Goal: Task Accomplishment & Management: Manage account settings

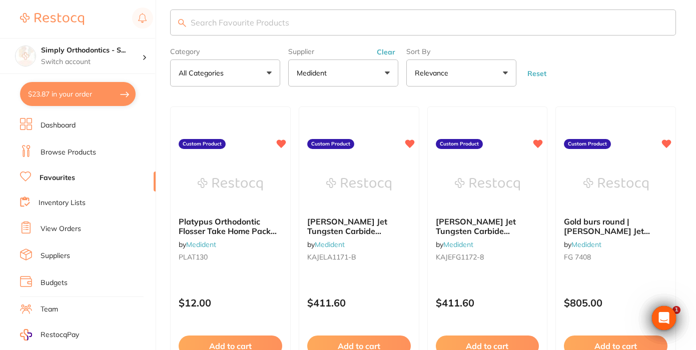
scroll to position [13, 0]
click at [95, 96] on button "$23.87 in your order" at bounding box center [78, 94] width 116 height 24
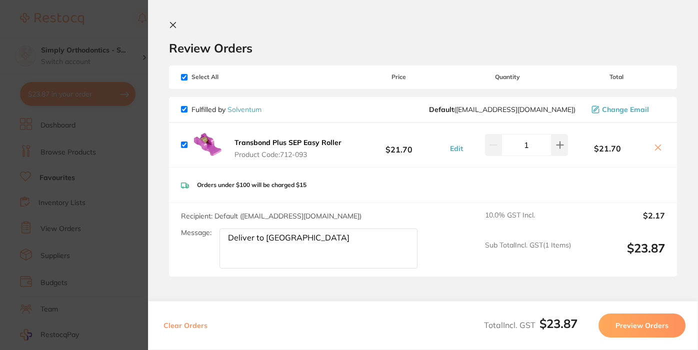
scroll to position [0, 0]
click at [173, 26] on icon at bounding box center [174, 26] width 6 height 6
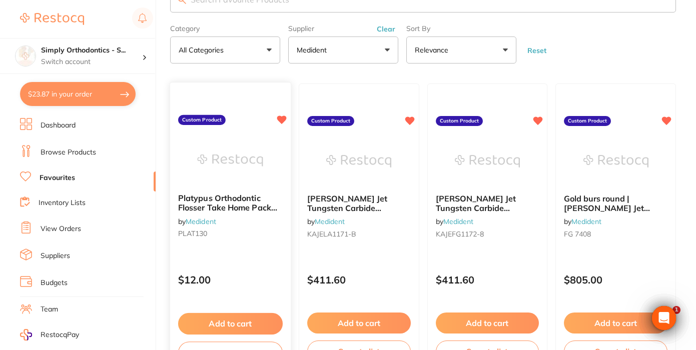
scroll to position [32, 0]
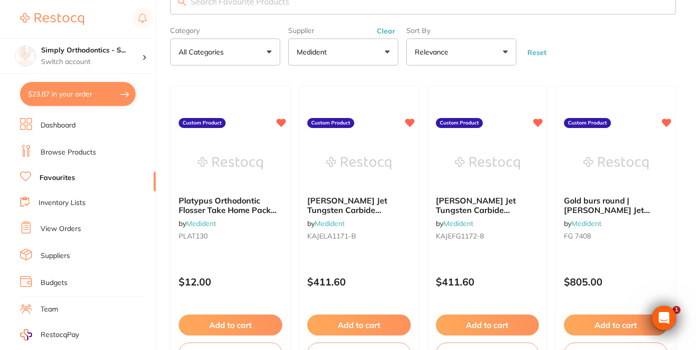
click at [58, 229] on link "View Orders" at bounding box center [61, 229] width 41 height 10
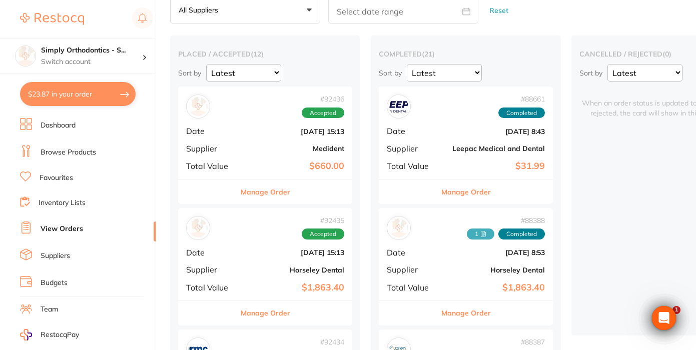
scroll to position [53, 0]
click at [113, 56] on div "Simply Orthodontics - S... Switch account" at bounding box center [91, 56] width 101 height 21
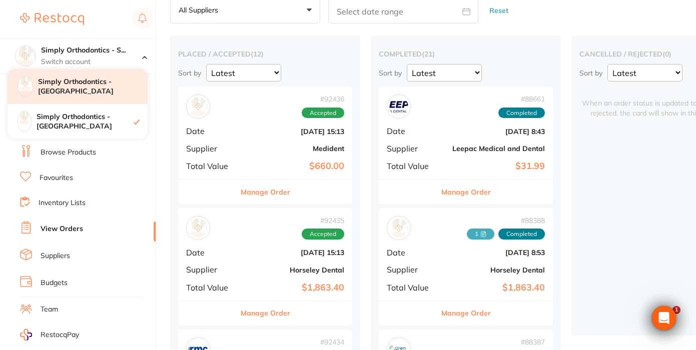
click at [114, 87] on h4 "Simply Orthodontics - [GEOGRAPHIC_DATA]" at bounding box center [93, 87] width 110 height 20
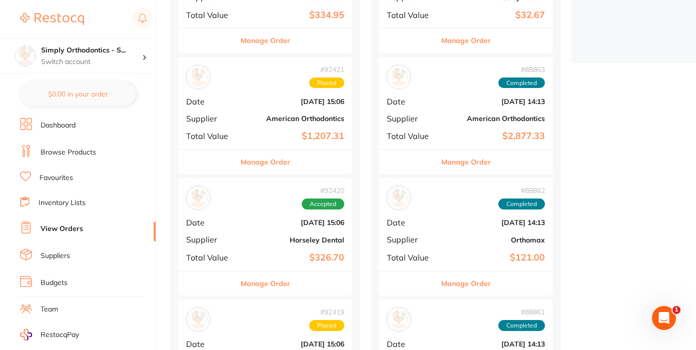
scroll to position [259, 0]
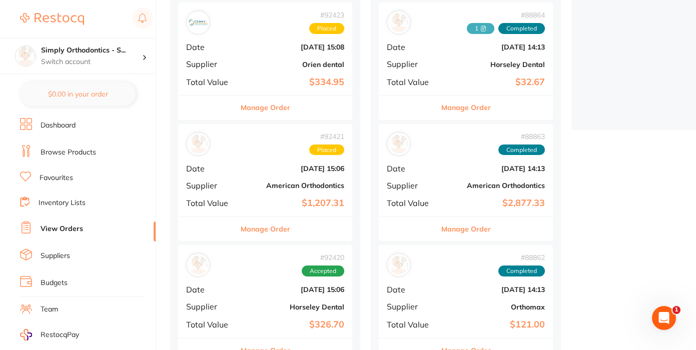
click at [260, 233] on button "Manage Order" at bounding box center [266, 229] width 50 height 24
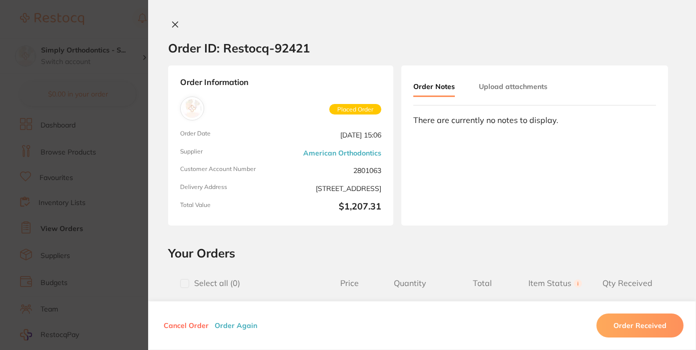
click at [489, 85] on button "Upload attachments" at bounding box center [513, 87] width 69 height 18
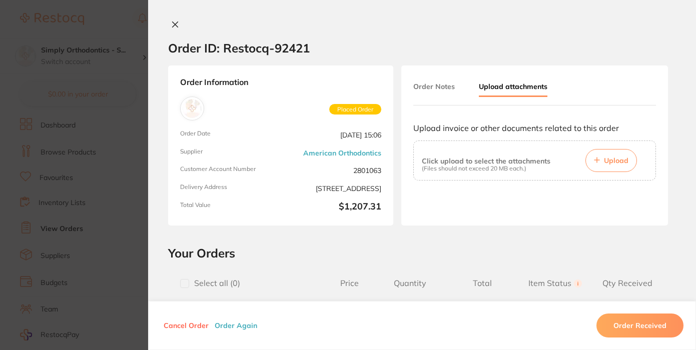
click at [607, 158] on span "Upload" at bounding box center [616, 160] width 25 height 9
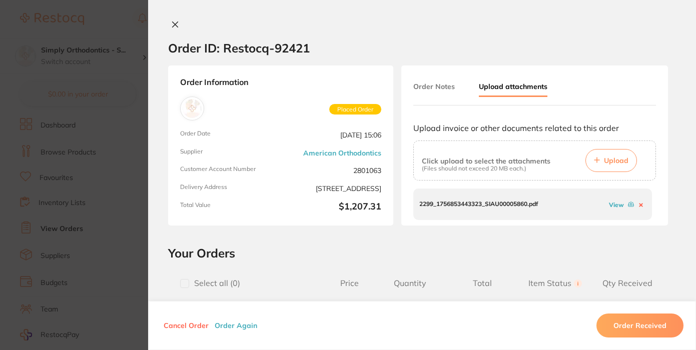
click at [173, 25] on icon at bounding box center [176, 25] width 6 height 6
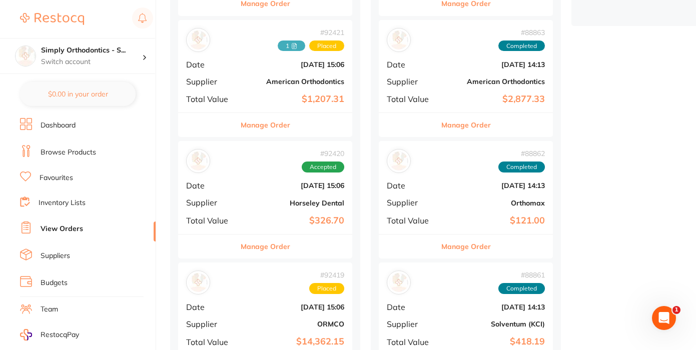
scroll to position [364, 0]
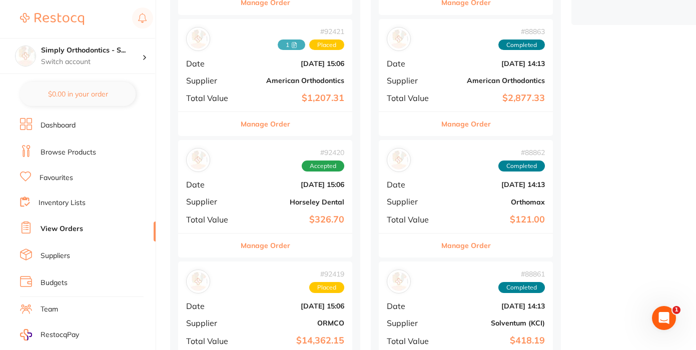
click at [297, 48] on span "1" at bounding box center [292, 45] width 28 height 11
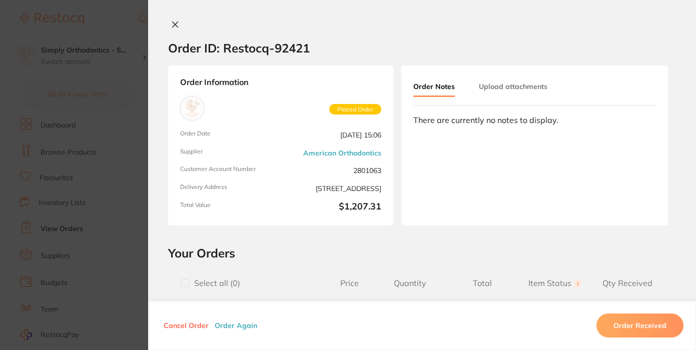
click at [510, 91] on button "Upload attachments" at bounding box center [513, 87] width 69 height 18
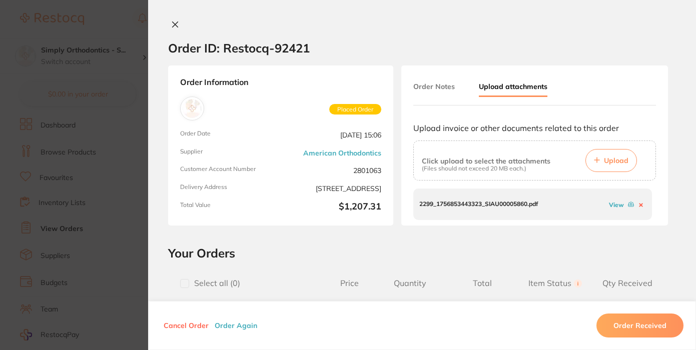
click at [612, 204] on link "View" at bounding box center [616, 205] width 15 height 8
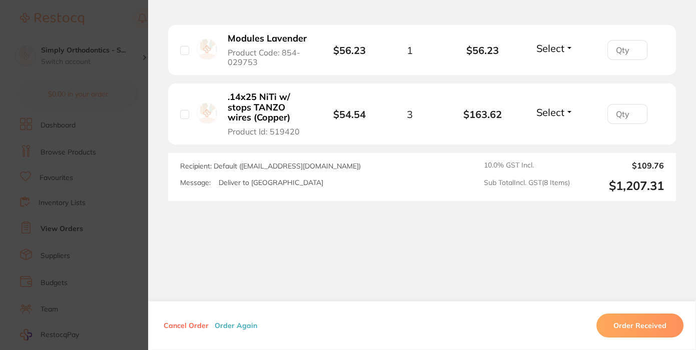
scroll to position [784, 0]
click at [134, 202] on section "Order ID: Restocq- 92421 Order Information Placed Order Order Date Sept 2 2025,…" at bounding box center [348, 175] width 696 height 350
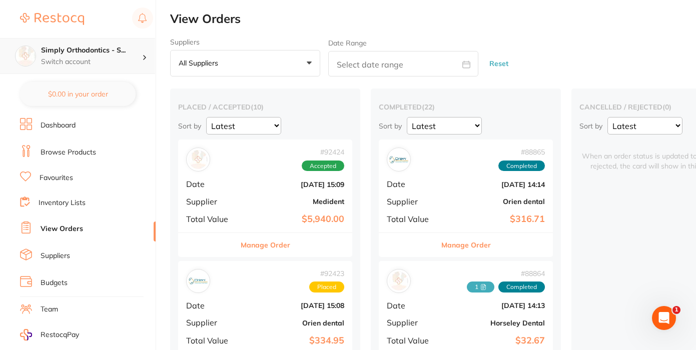
click at [85, 59] on p "Switch account" at bounding box center [91, 62] width 101 height 10
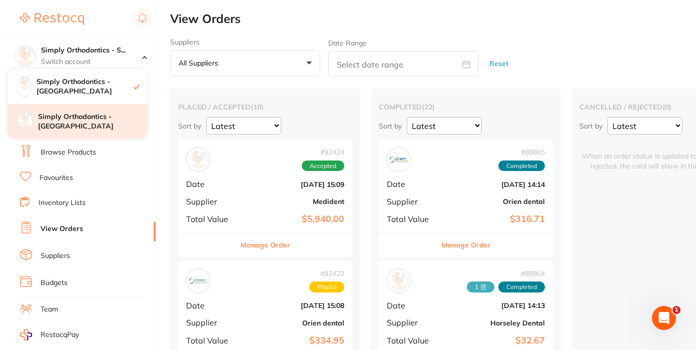
click at [73, 117] on h4 "Simply Orthodontics - [GEOGRAPHIC_DATA]" at bounding box center [93, 122] width 110 height 20
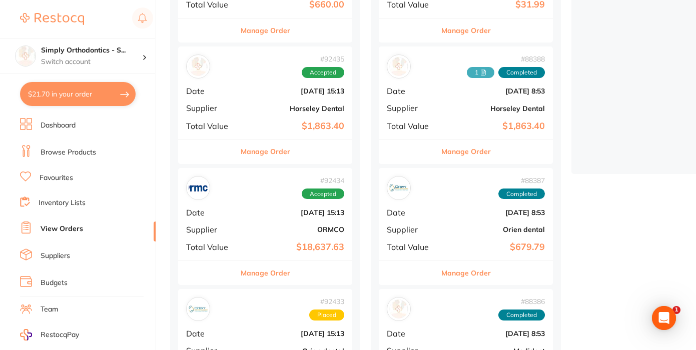
scroll to position [232, 0]
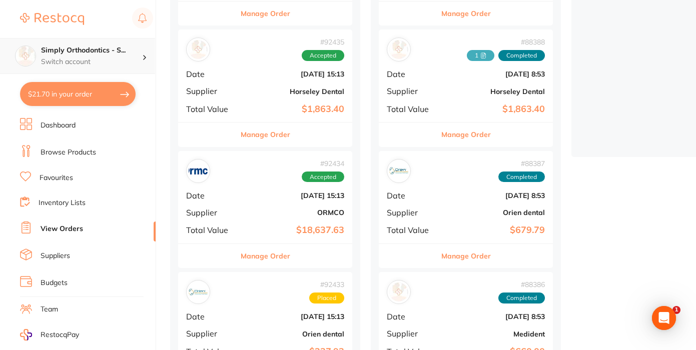
click at [106, 71] on div "Simply Orthodontics - S... Switch account" at bounding box center [77, 56] width 155 height 36
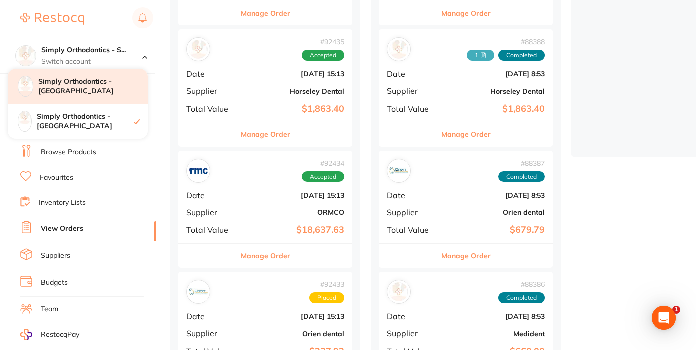
click at [105, 89] on h4 "Simply Orthodontics - [GEOGRAPHIC_DATA]" at bounding box center [93, 87] width 110 height 20
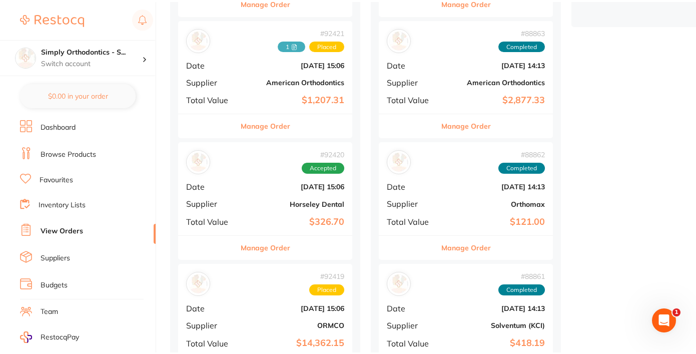
scroll to position [368, 0]
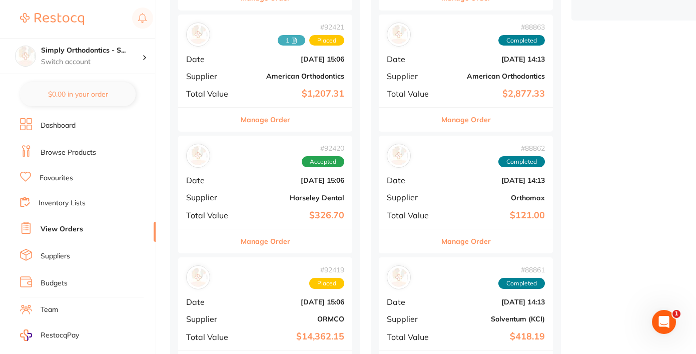
click at [48, 175] on link "Favourites" at bounding box center [57, 178] width 34 height 10
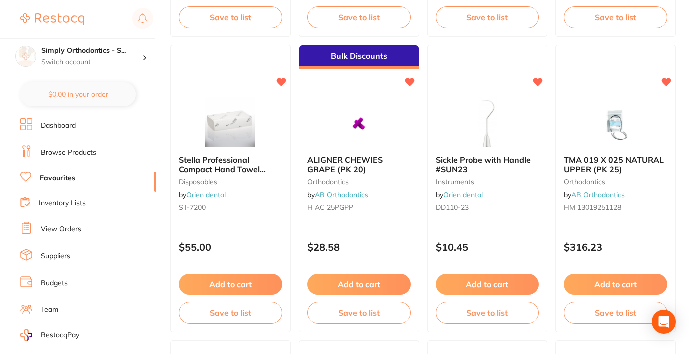
drag, startPoint x: 396, startPoint y: 30, endPoint x: 378, endPoint y: 92, distance: 64.6
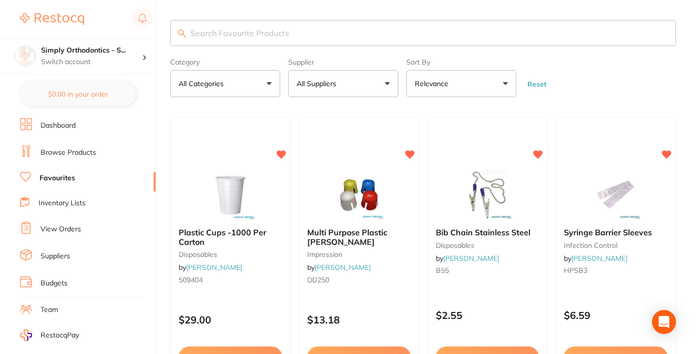
click at [377, 91] on button "All Suppliers" at bounding box center [343, 83] width 110 height 27
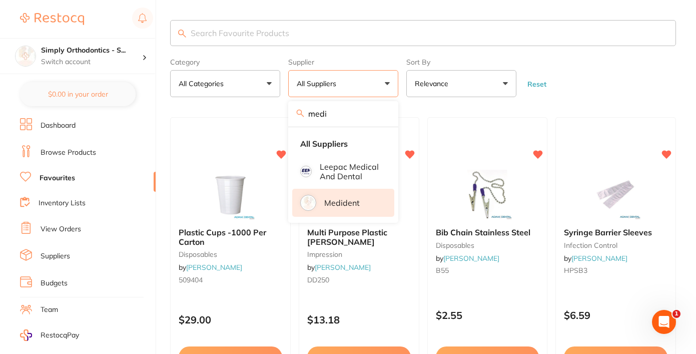
type input "medi"
click at [361, 216] on li "Medident" at bounding box center [343, 203] width 102 height 28
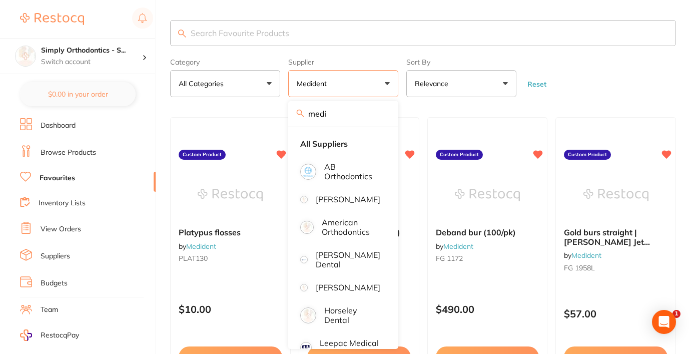
click at [659, 90] on form "Category All Categories All Categories No categories found Clear Category false…" at bounding box center [423, 75] width 506 height 43
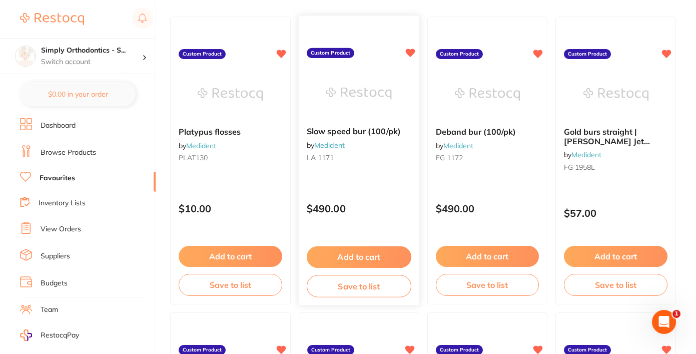
scroll to position [103, 0]
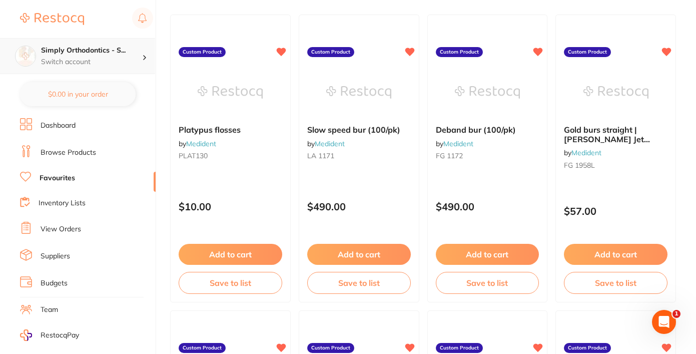
click at [140, 51] on h4 "Simply Orthodontics - S..." at bounding box center [91, 51] width 101 height 10
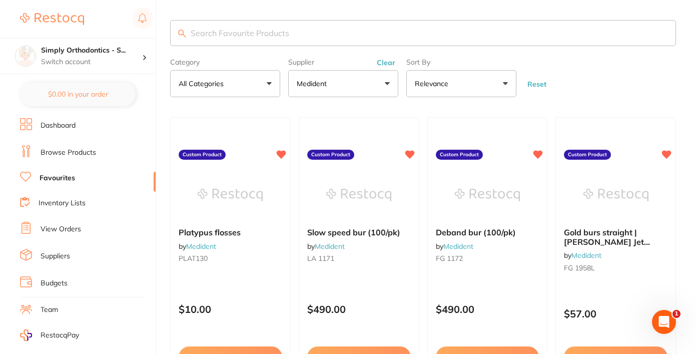
scroll to position [0, 0]
click at [55, 223] on li "View Orders" at bounding box center [88, 229] width 136 height 15
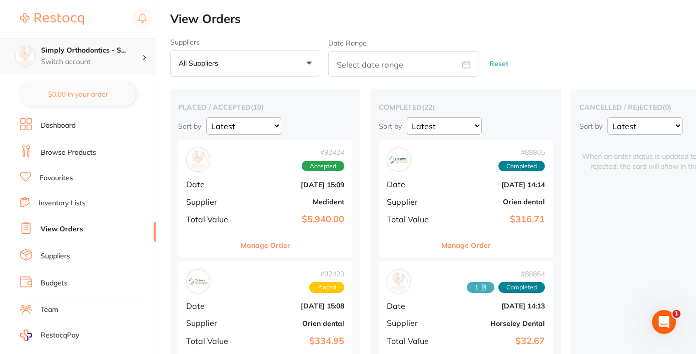
click at [90, 57] on p "Switch account" at bounding box center [91, 62] width 101 height 10
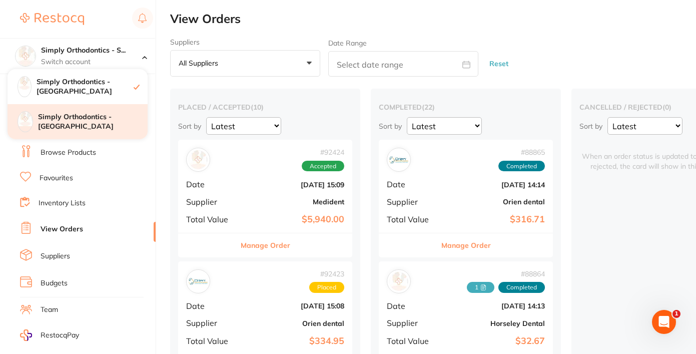
click at [93, 114] on h4 "Simply Orthodontics - [GEOGRAPHIC_DATA]" at bounding box center [93, 122] width 110 height 20
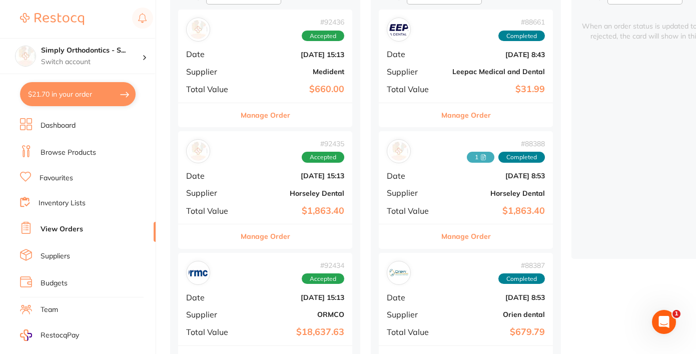
scroll to position [138, 0]
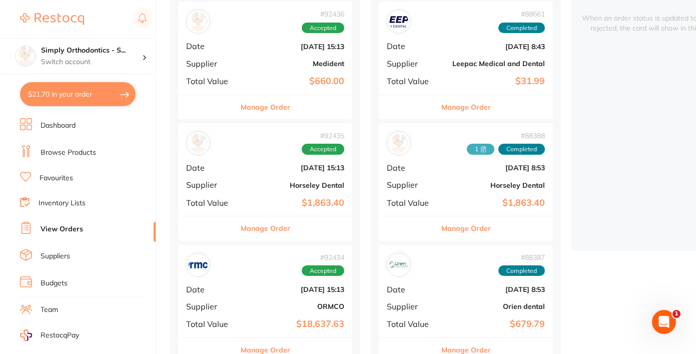
click at [266, 222] on button "Manage Order" at bounding box center [266, 228] width 50 height 24
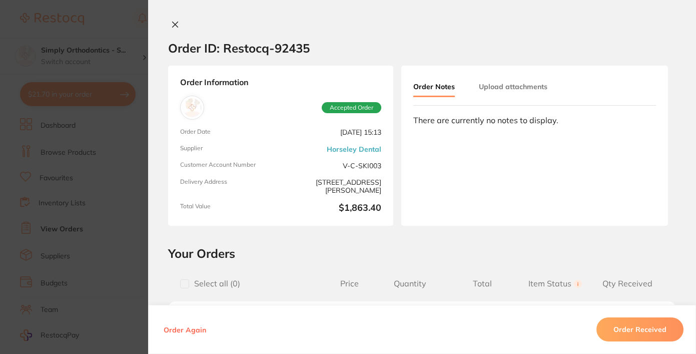
click at [169, 20] on div "Order ID: Restocq- 92435 Order Information Accepted Order Order Date [DATE] 15:…" at bounding box center [422, 177] width 548 height 354
click at [174, 25] on icon at bounding box center [175, 25] width 8 height 8
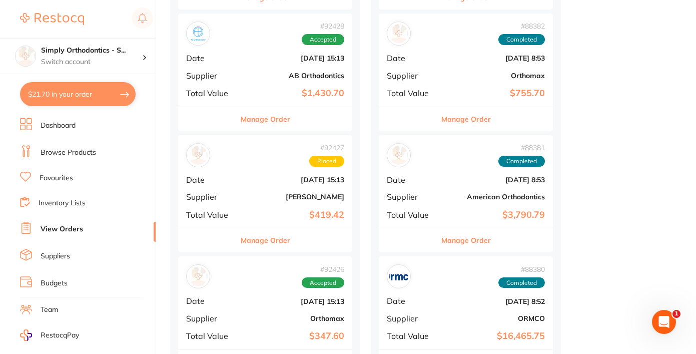
scroll to position [1034, 0]
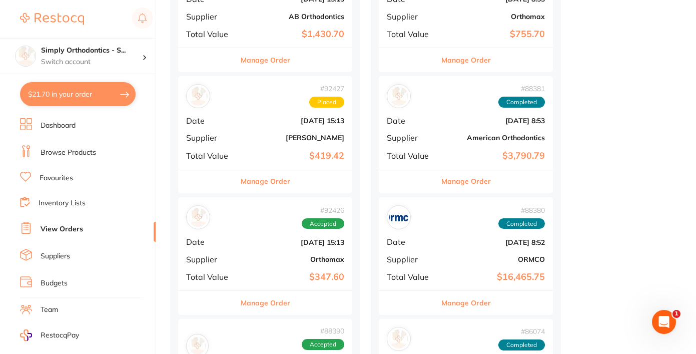
click at [269, 182] on button "Manage Order" at bounding box center [266, 181] width 50 height 24
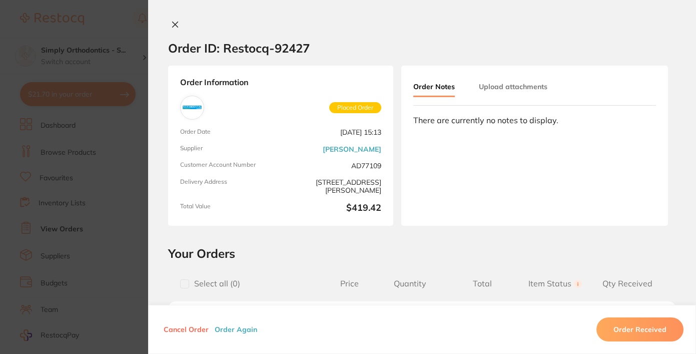
click at [173, 24] on icon at bounding box center [175, 25] width 8 height 8
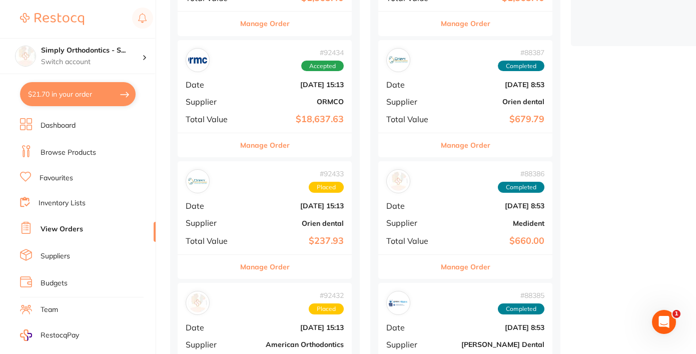
scroll to position [308, 0]
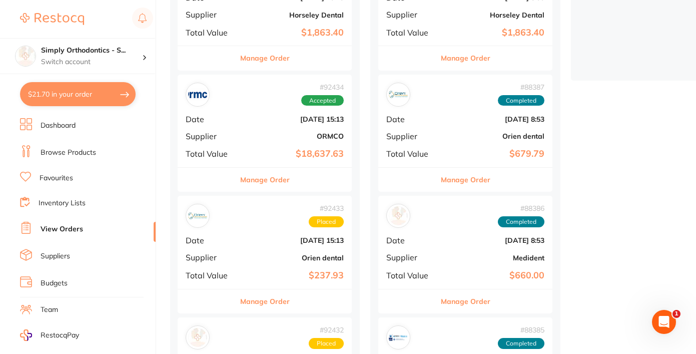
click at [278, 300] on button "Manage Order" at bounding box center [265, 301] width 50 height 24
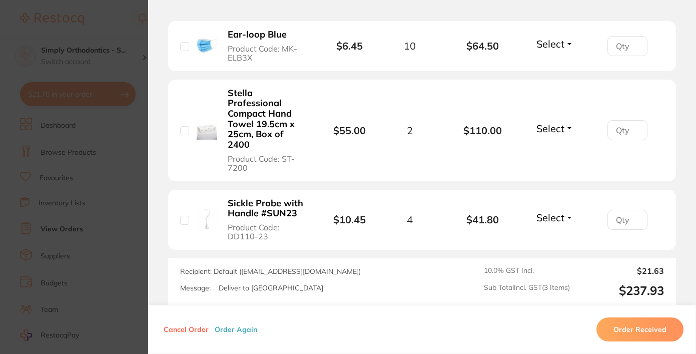
scroll to position [329, 0]
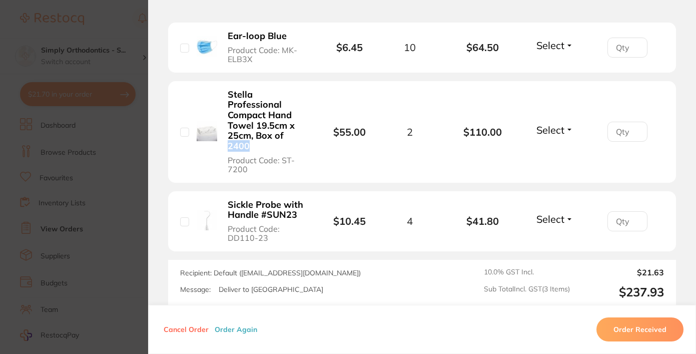
drag, startPoint x: 243, startPoint y: 148, endPoint x: 240, endPoint y: 94, distance: 54.1
click at [240, 94] on b "Stella Professional Compact Hand Towel 19.5cm x 25cm, Box of 2400" at bounding box center [268, 121] width 80 height 62
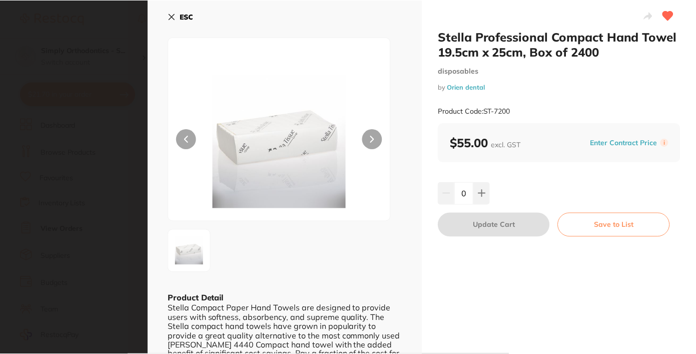
scroll to position [0, 0]
click at [171, 17] on icon at bounding box center [173, 17] width 6 height 6
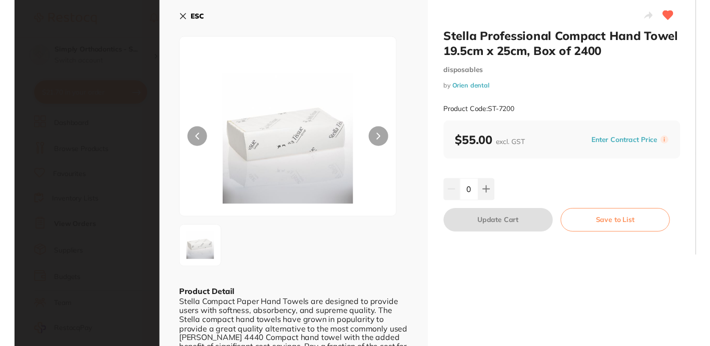
scroll to position [308, 0]
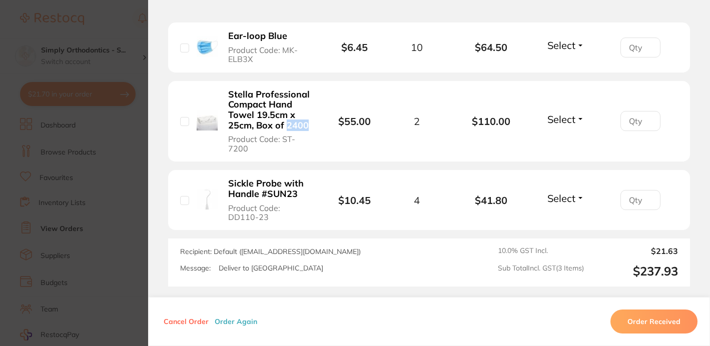
click at [272, 120] on b "Stella Professional Compact Hand Towel 19.5cm x 25cm, Box of 2400" at bounding box center [270, 111] width 84 height 42
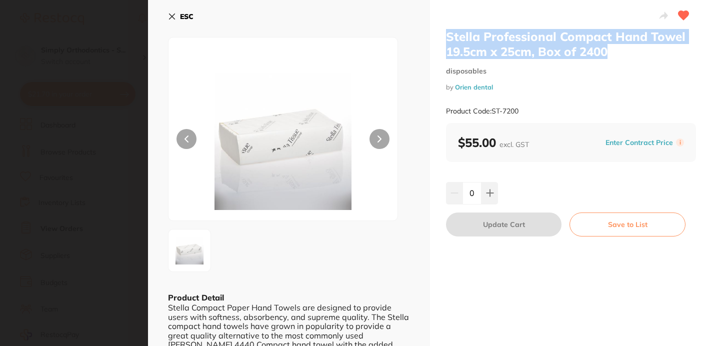
scroll to position [0, 0]
drag, startPoint x: 607, startPoint y: 55, endPoint x: 437, endPoint y: 31, distance: 172.1
click at [437, 31] on div "Stella Professional Compact Hand Towel 19.5cm x 25cm, Box of 2400 disposables b…" at bounding box center [571, 201] width 282 height 403
copy h2 "Stella Professional Compact Hand Towel 19.5cm x 25cm, Box of 2400"
click at [173, 16] on icon at bounding box center [173, 17] width 6 height 6
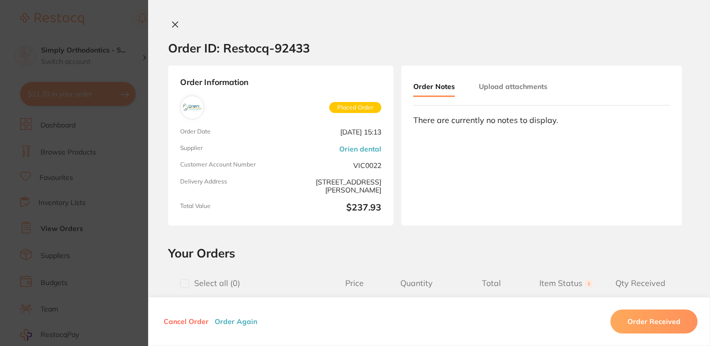
click at [172, 22] on icon at bounding box center [175, 25] width 8 height 8
